Goal: Task Accomplishment & Management: Manage account settings

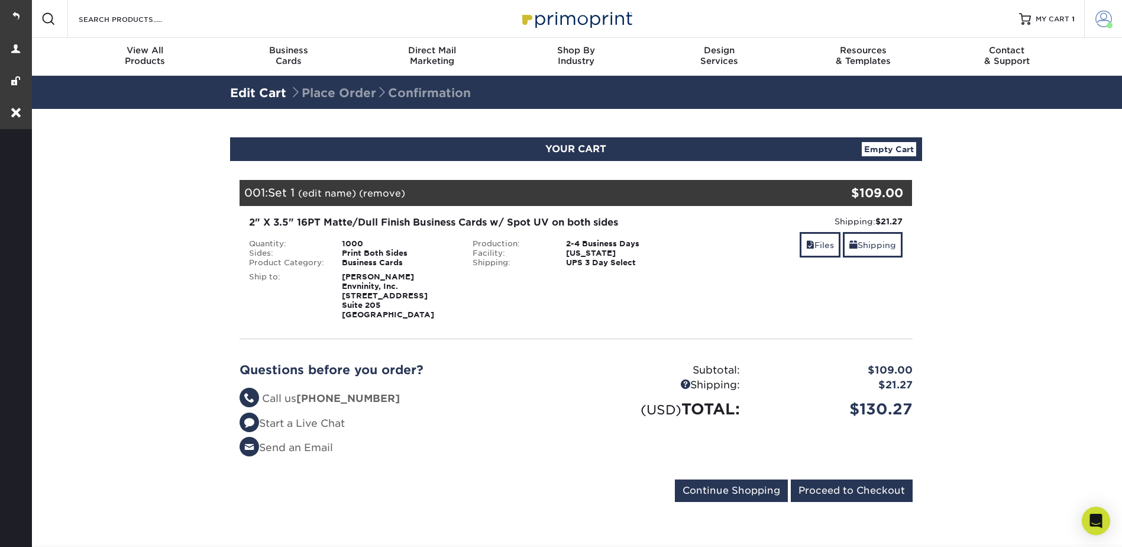
click at [1103, 16] on span at bounding box center [1103, 19] width 17 height 17
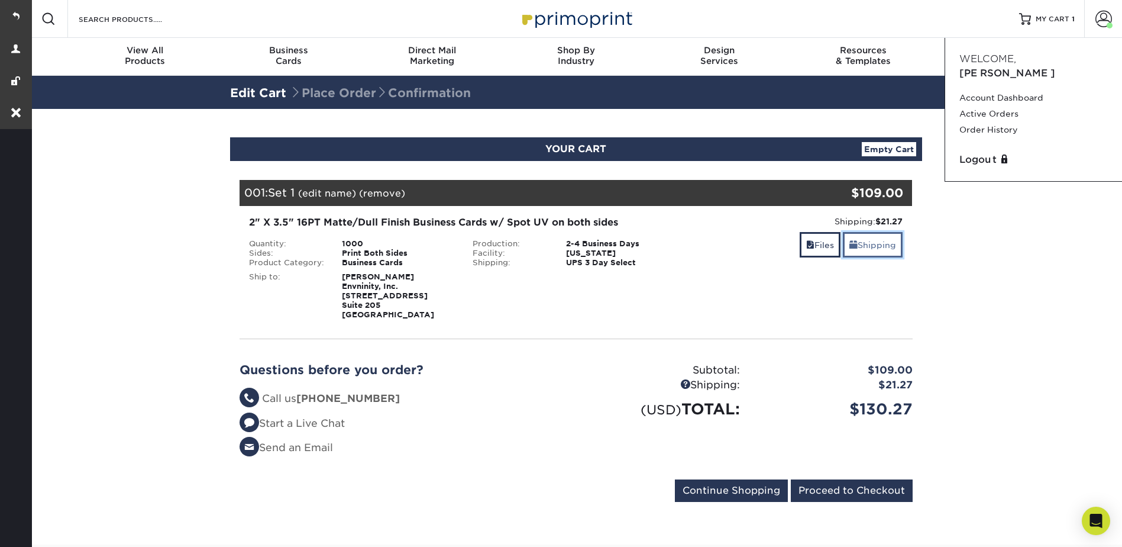
click at [870, 247] on link "Shipping" at bounding box center [873, 244] width 60 height 25
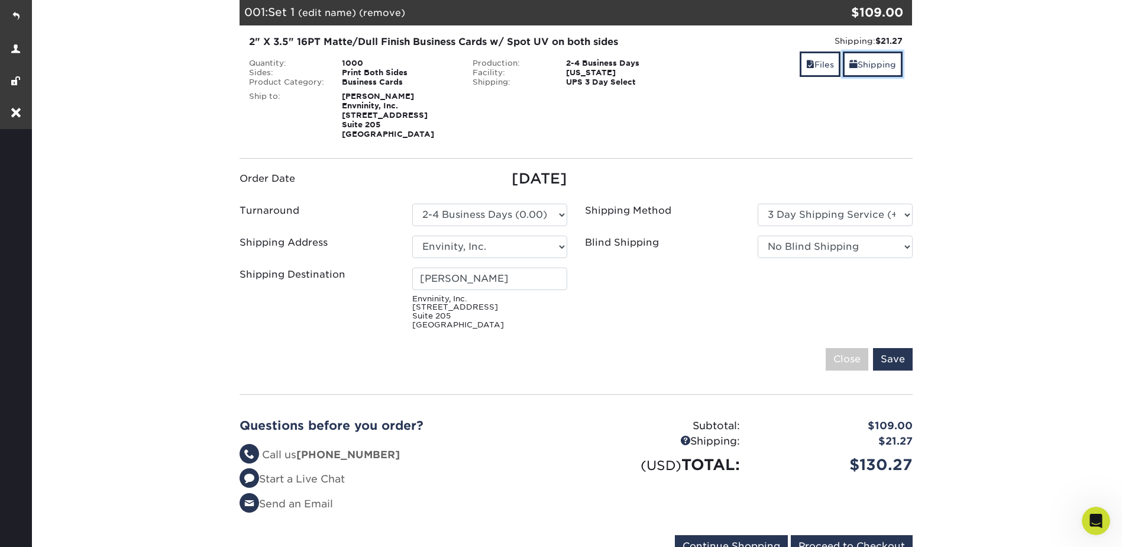
scroll to position [237, 0]
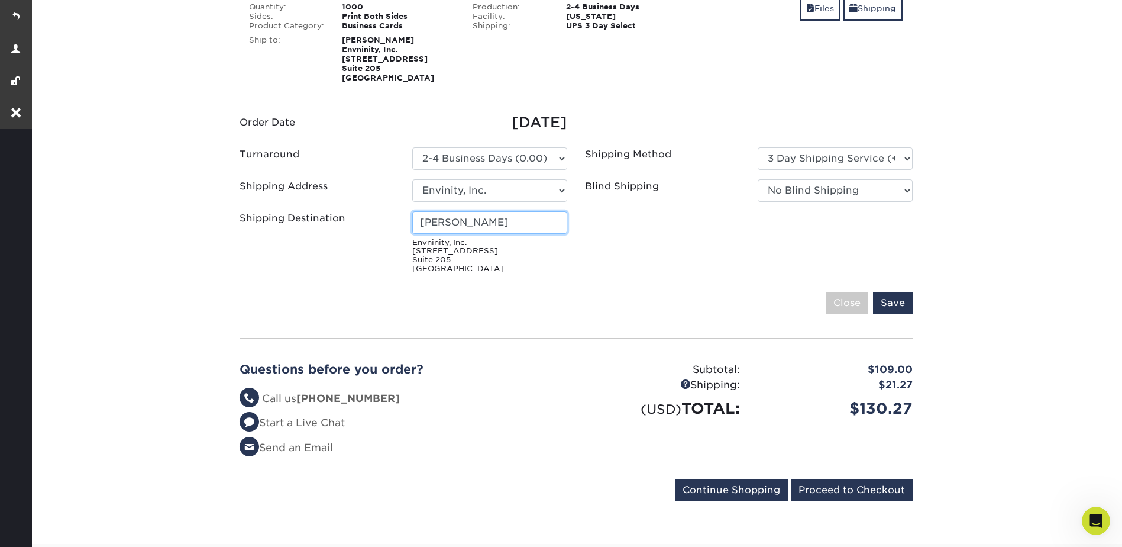
drag, startPoint x: 492, startPoint y: 225, endPoint x: 417, endPoint y: 226, distance: 74.5
click at [417, 226] on input "[PERSON_NAME]" at bounding box center [489, 222] width 155 height 22
paste input "[PERSON_NAME]"
type input "[PERSON_NAME]"
click at [903, 301] on input "Save" at bounding box center [893, 303] width 40 height 22
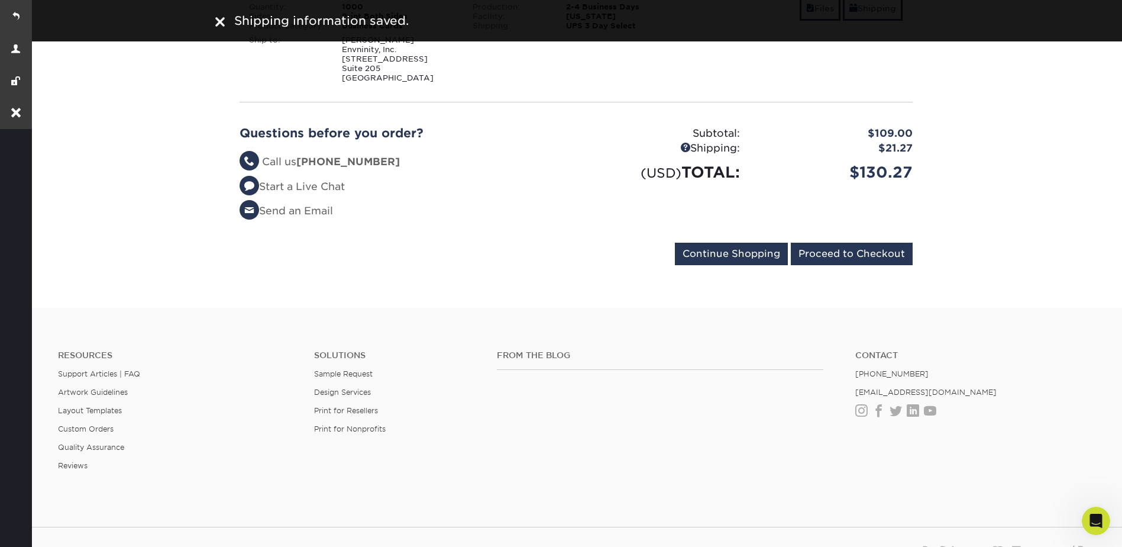
click at [557, 127] on h2 "Questions before you order?" at bounding box center [404, 133] width 328 height 14
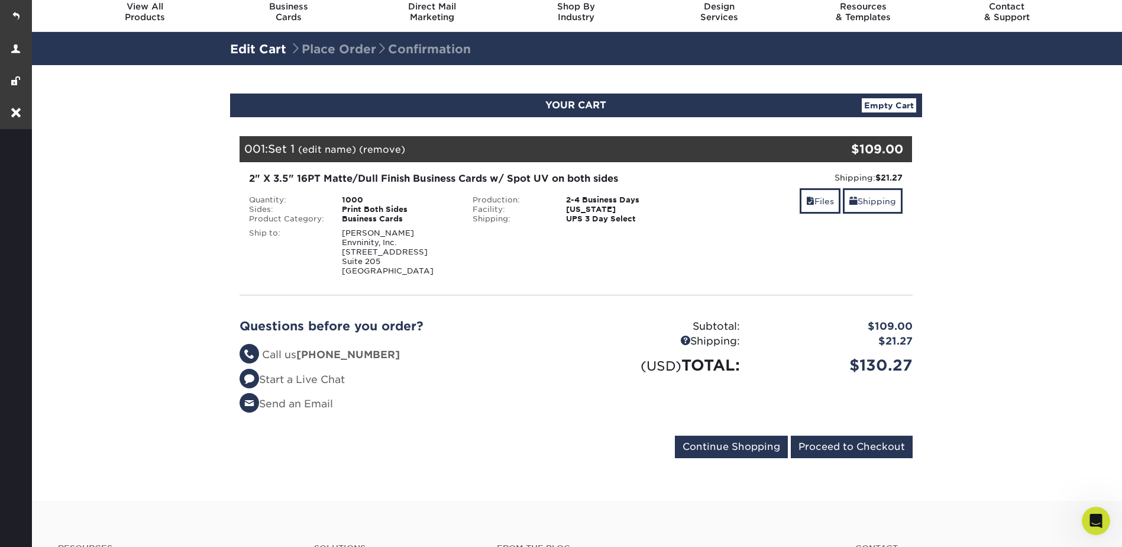
scroll to position [0, 0]
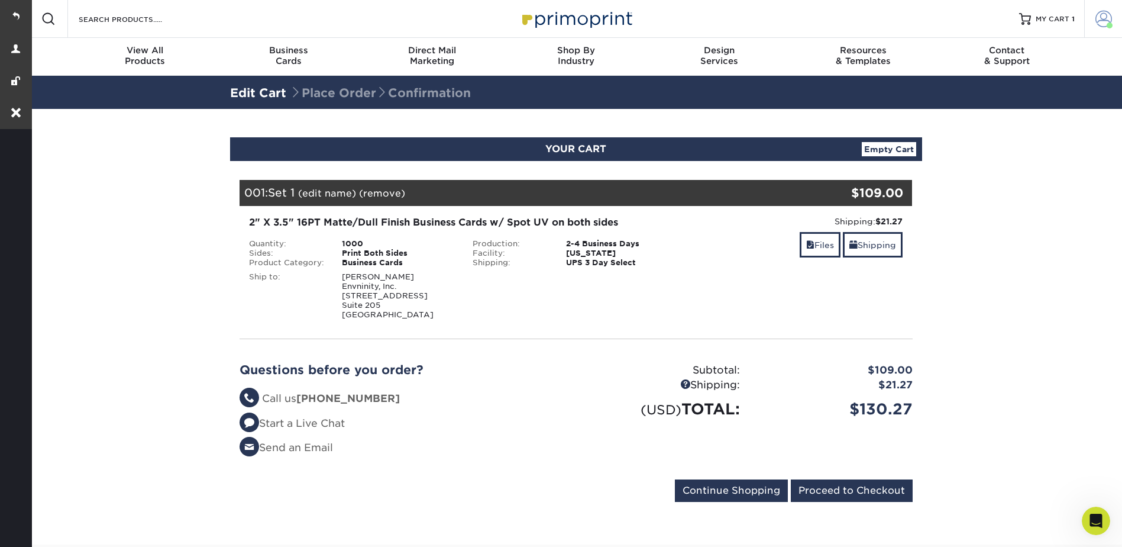
click at [1106, 16] on span at bounding box center [1103, 19] width 17 height 17
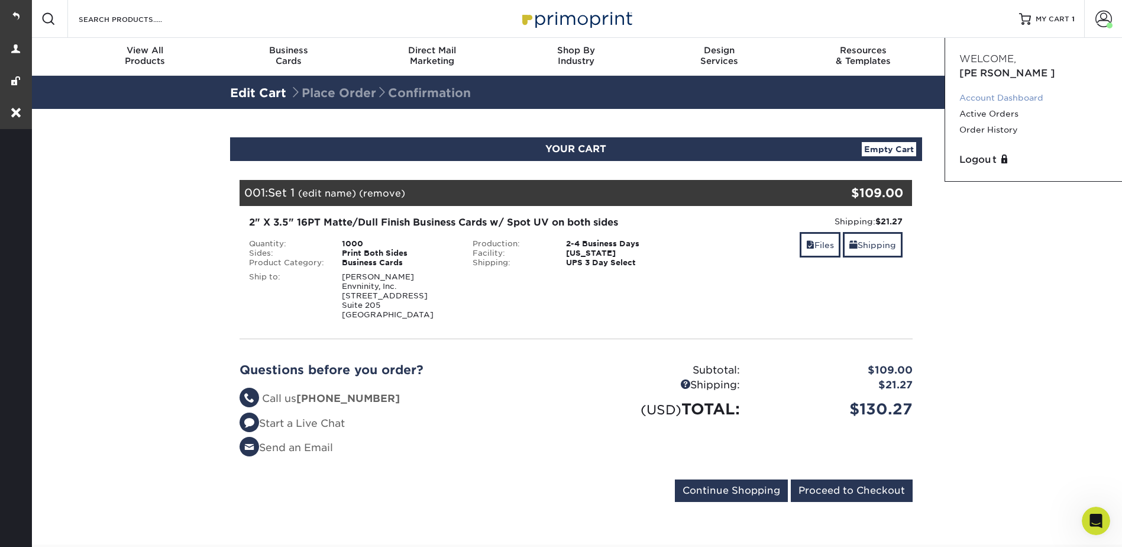
click at [1026, 90] on link "Account Dashboard" at bounding box center [1033, 98] width 148 height 16
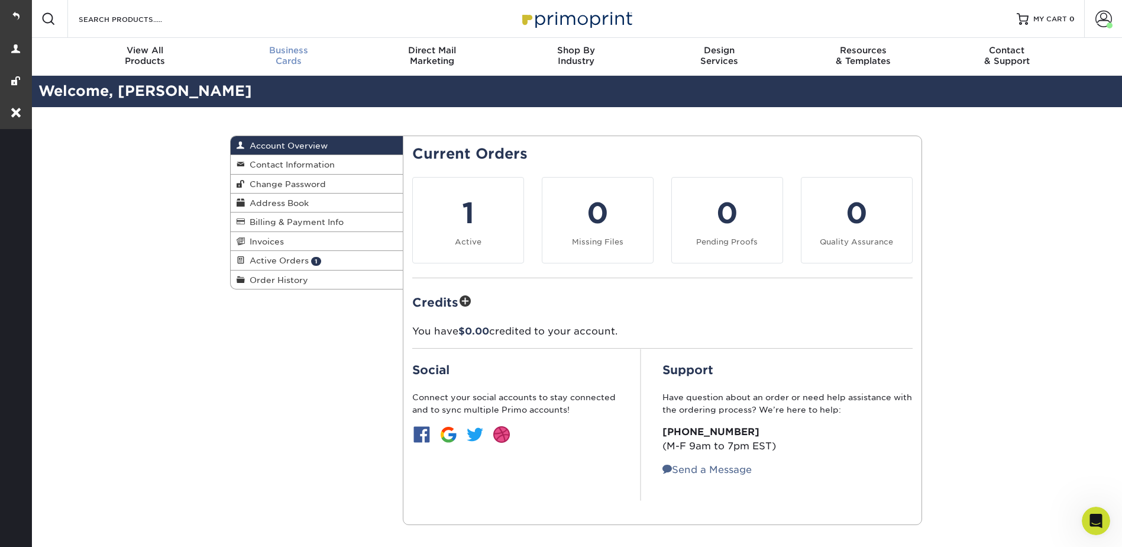
click at [286, 51] on span "Business" at bounding box center [288, 50] width 144 height 11
click at [571, 270] on ul "1 Active 0 Missing Files 0" at bounding box center [662, 227] width 518 height 101
click at [534, 249] on li "0 Missing Files" at bounding box center [598, 220] width 130 height 86
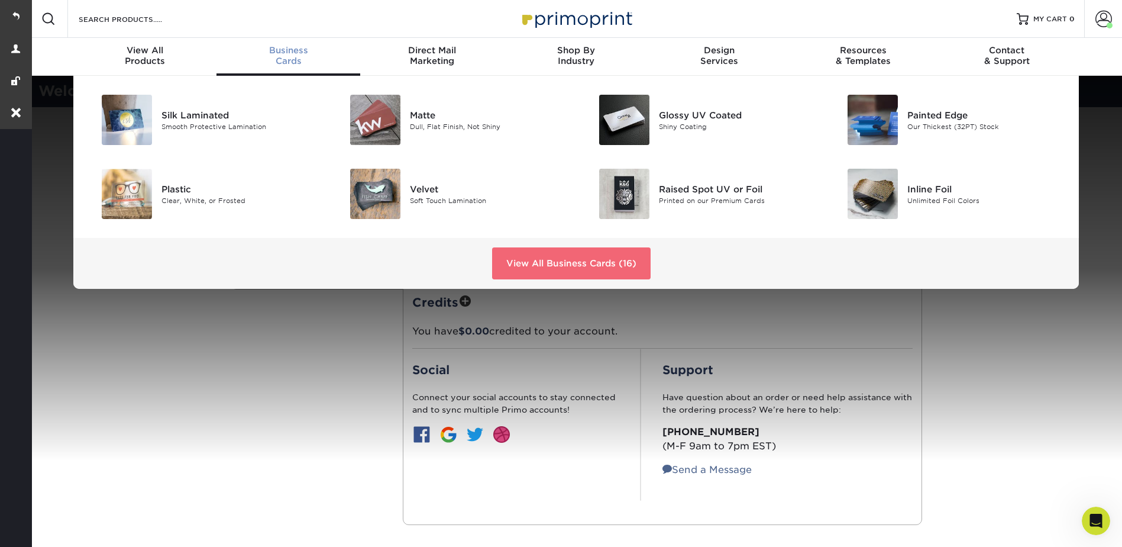
click at [539, 256] on link "View All Business Cards (16)" at bounding box center [571, 263] width 159 height 32
